Goal: Task Accomplishment & Management: Manage account settings

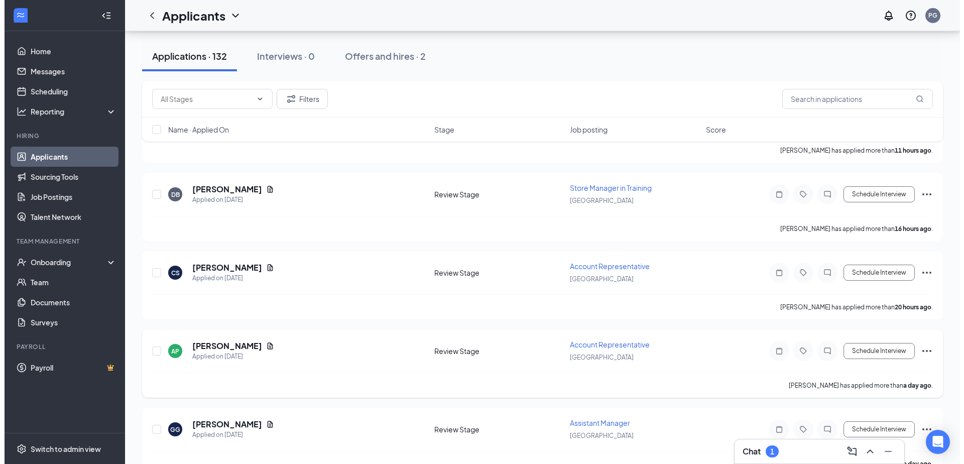
scroll to position [100, 0]
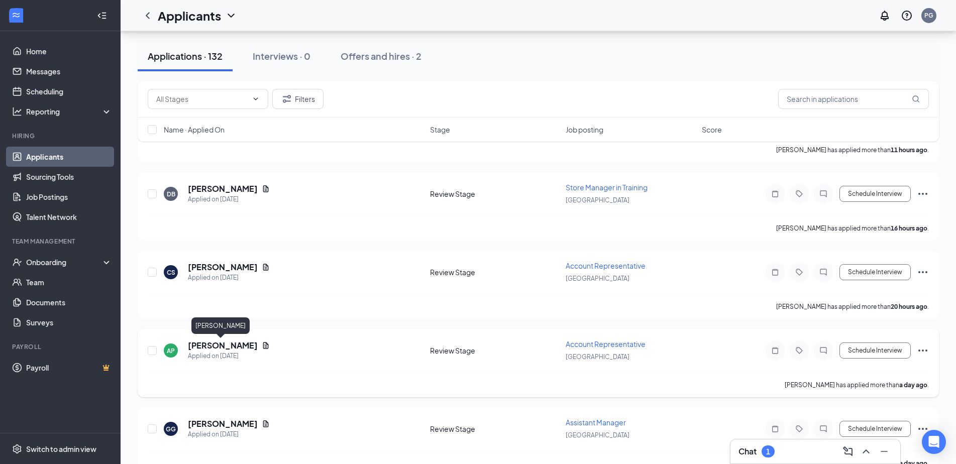
click at [226, 345] on h5 "[PERSON_NAME]" at bounding box center [223, 345] width 70 height 11
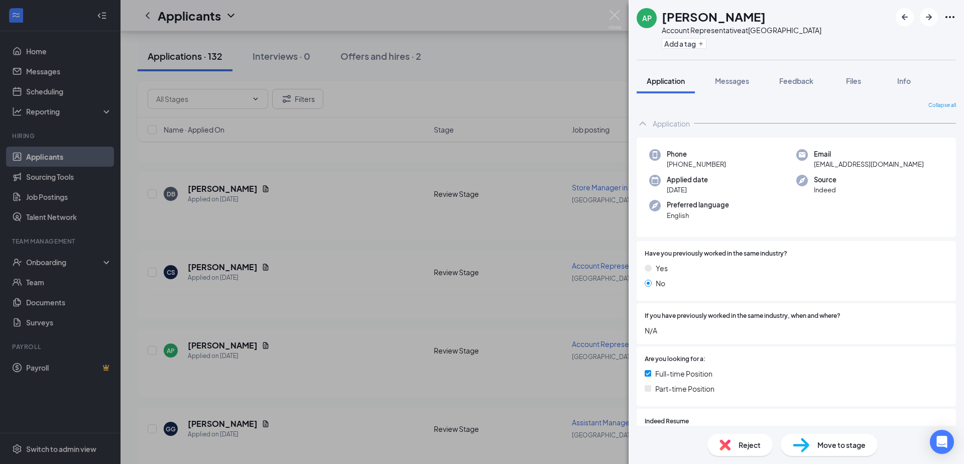
click at [663, 81] on span "Application" at bounding box center [666, 80] width 38 height 9
click at [664, 81] on span "Application" at bounding box center [666, 80] width 38 height 9
click at [902, 81] on span "Info" at bounding box center [904, 80] width 14 height 9
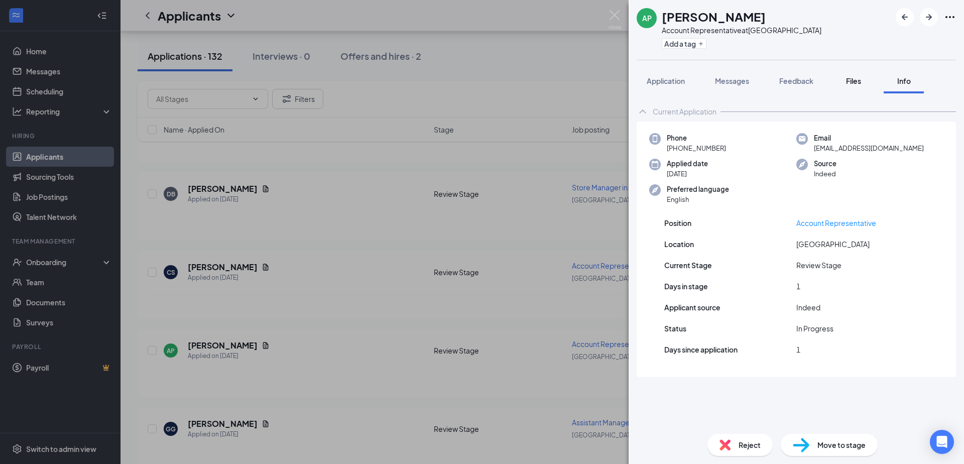
click at [853, 83] on span "Files" at bounding box center [853, 80] width 15 height 9
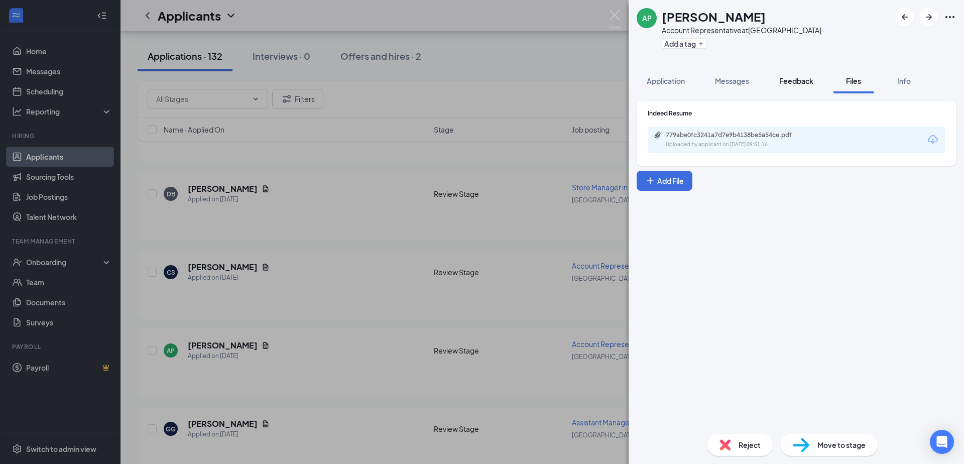
click at [801, 78] on span "Feedback" at bounding box center [796, 80] width 34 height 9
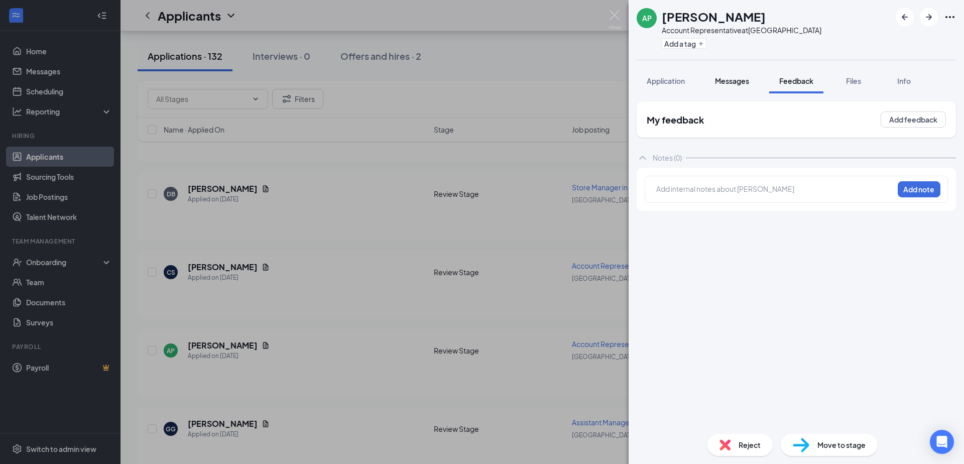
click at [732, 78] on span "Messages" at bounding box center [732, 80] width 34 height 9
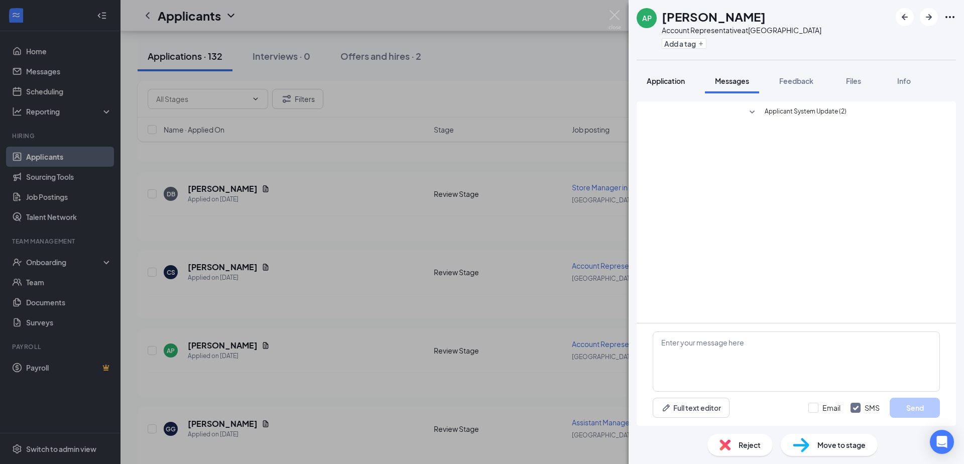
click at [673, 80] on span "Application" at bounding box center [666, 80] width 38 height 9
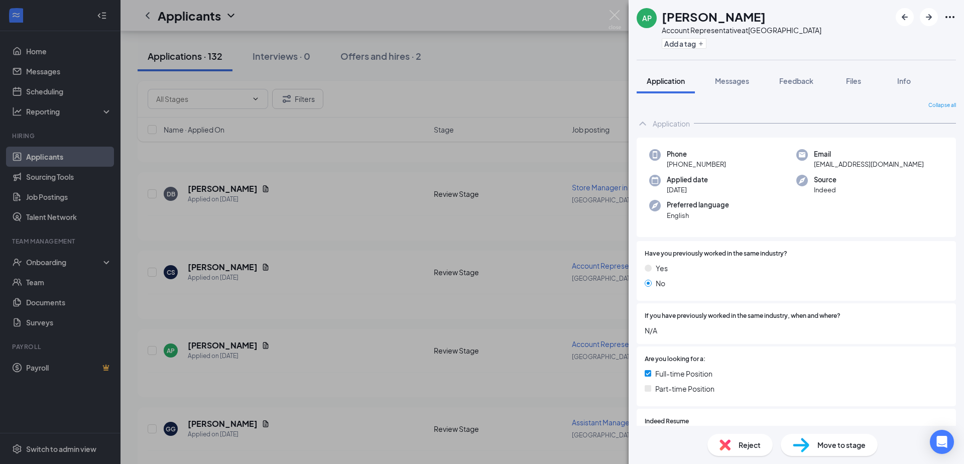
click at [951, 17] on icon "Ellipses" at bounding box center [950, 17] width 9 height 2
click at [951, 20] on icon "Ellipses" at bounding box center [950, 17] width 12 height 12
click at [877, 41] on link "View full application" at bounding box center [896, 40] width 108 height 10
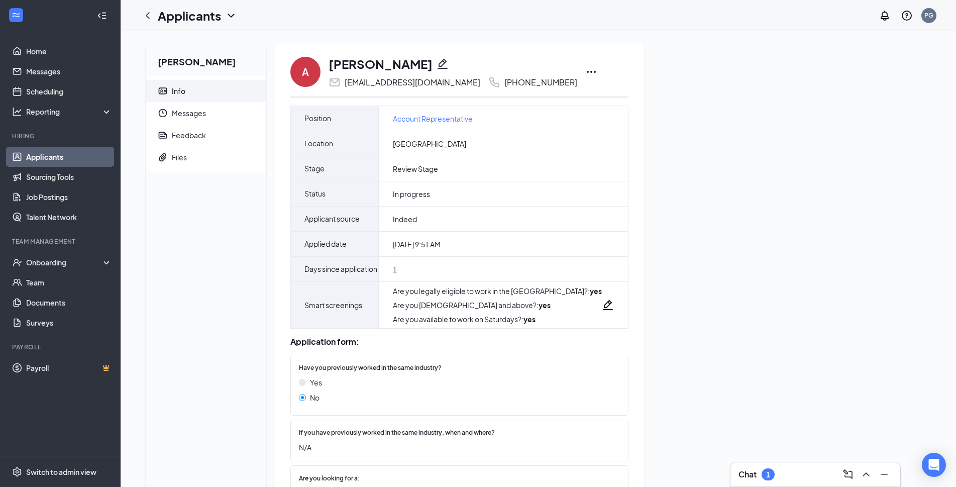
click at [585, 69] on icon "Ellipses" at bounding box center [591, 72] width 12 height 12
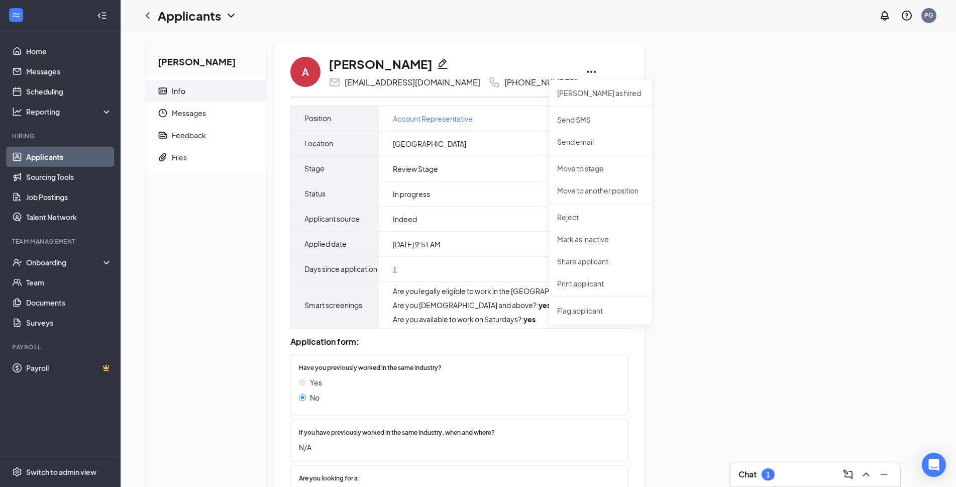
click at [838, 133] on div "Antonio Perez Info Messages Feedback Files A Antonio Perez aperez303528@gmail.c…" at bounding box center [538, 296] width 801 height 507
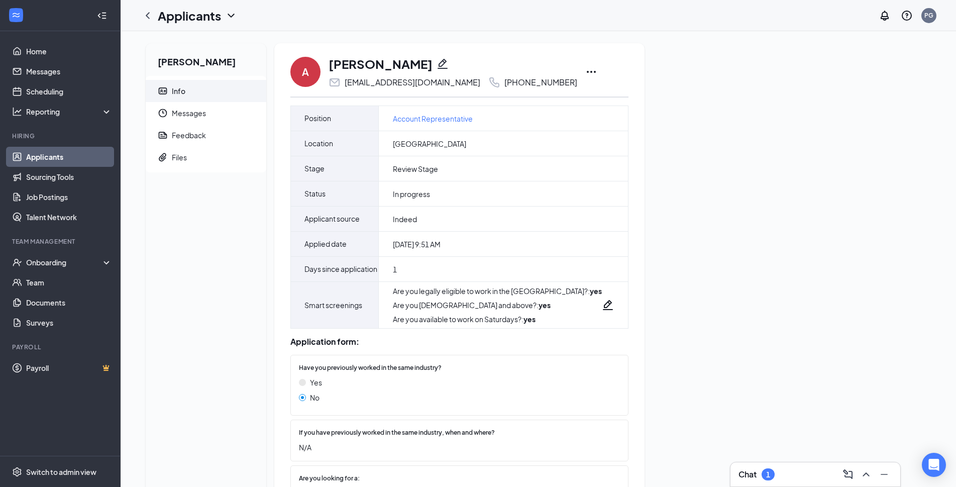
click at [585, 70] on icon "Ellipses" at bounding box center [591, 72] width 12 height 12
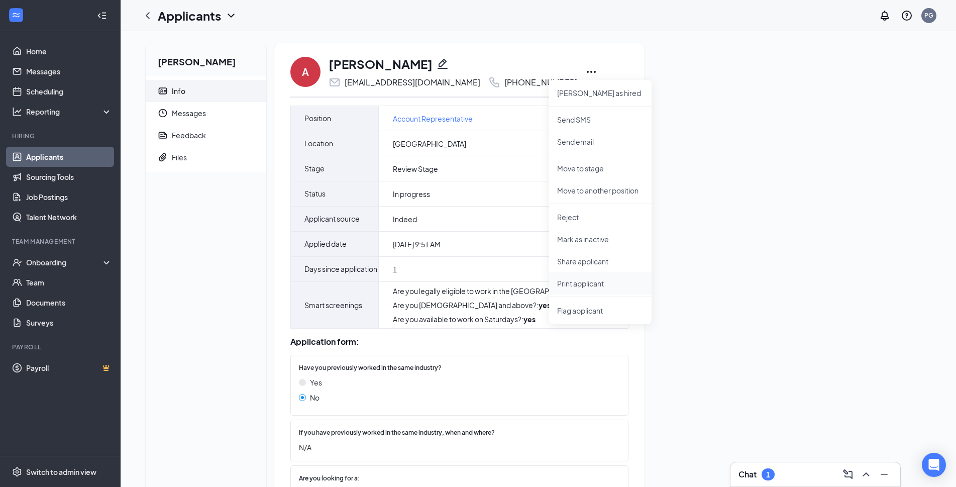
click at [584, 286] on p "Print applicant" at bounding box center [600, 283] width 86 height 10
